Goal: Task Accomplishment & Management: Manage account settings

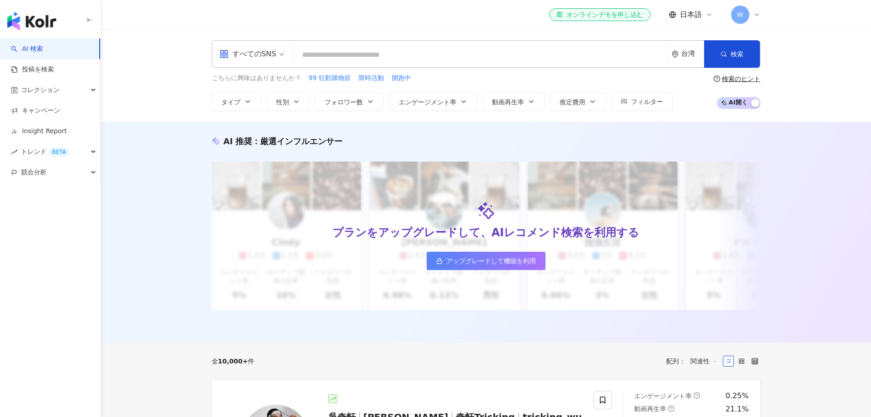
click at [684, 14] on span "日本語" at bounding box center [691, 15] width 22 height 10
click at [688, 85] on div "日本語" at bounding box center [699, 84] width 46 height 16
click at [688, 12] on span "日本語" at bounding box center [691, 15] width 22 height 10
click at [689, 82] on div "日本語" at bounding box center [699, 84] width 46 height 16
click at [698, 12] on span "日本語" at bounding box center [691, 15] width 22 height 10
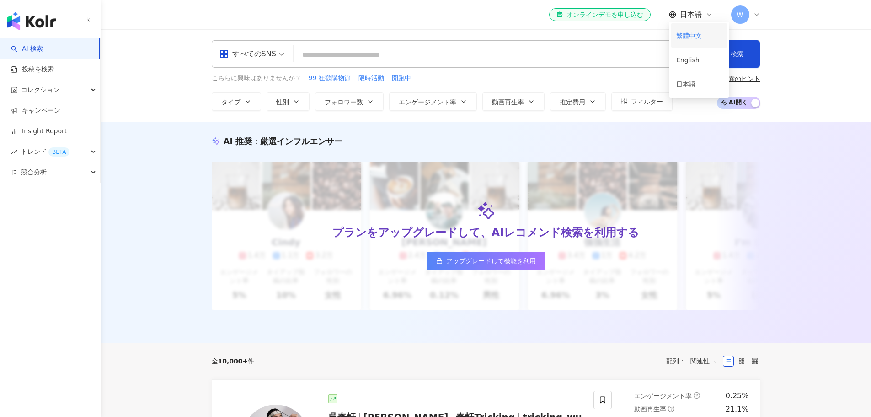
click at [694, 34] on div "繁體中文" at bounding box center [699, 35] width 46 height 16
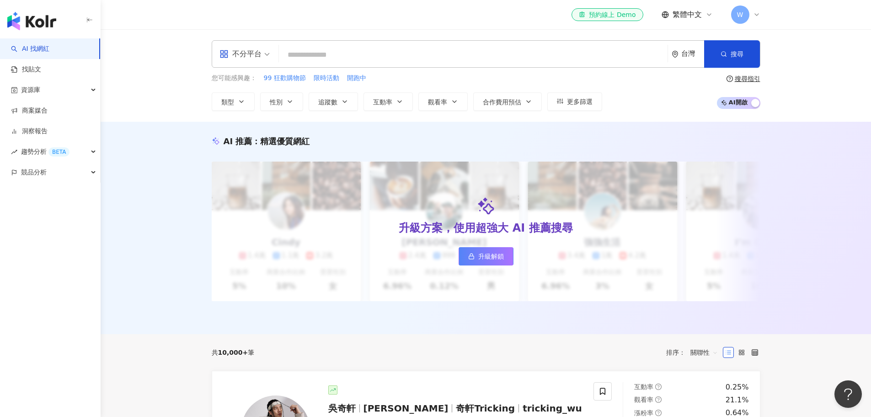
click at [691, 15] on span "繁體中文" at bounding box center [687, 15] width 29 height 10
click at [685, 57] on div "English" at bounding box center [692, 60] width 46 height 16
